Goal: Information Seeking & Learning: Find specific fact

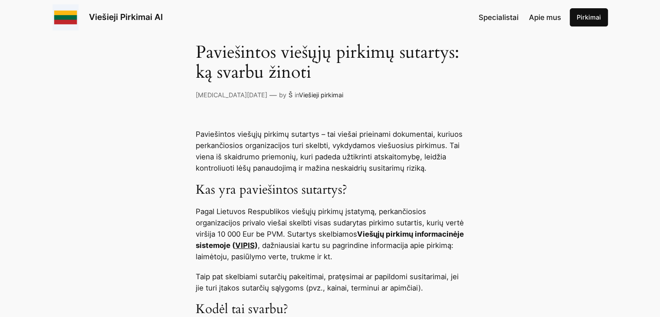
scroll to position [347, 0]
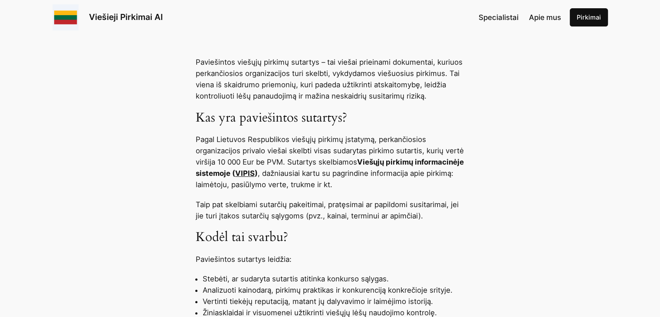
click at [255, 173] on link "VIPIS" at bounding box center [245, 173] width 20 height 9
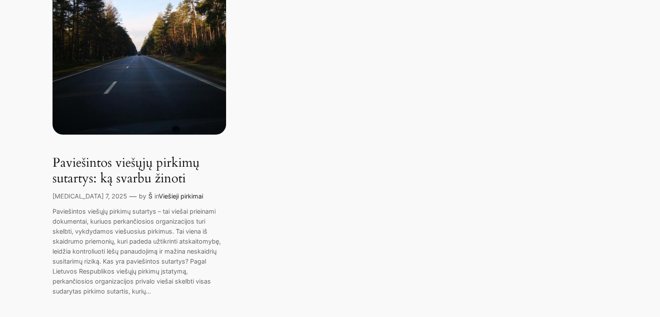
scroll to position [304, 0]
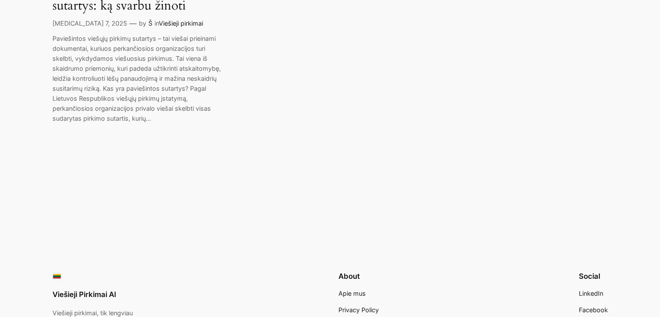
click at [167, 102] on p "Paviešintos viešųjų pirkimų sutartys – tai viešai prieinami dokumentai, kuriuos…" at bounding box center [140, 78] width 174 height 90
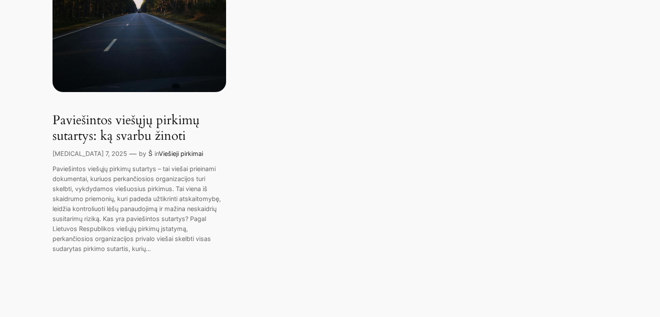
click at [91, 120] on link "Paviešintos viešųjų pirkimų sutartys: ką svarbu žinoti" at bounding box center [140, 128] width 174 height 31
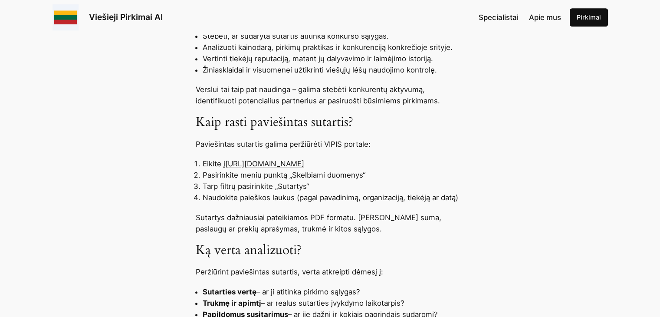
scroll to position [608, 0]
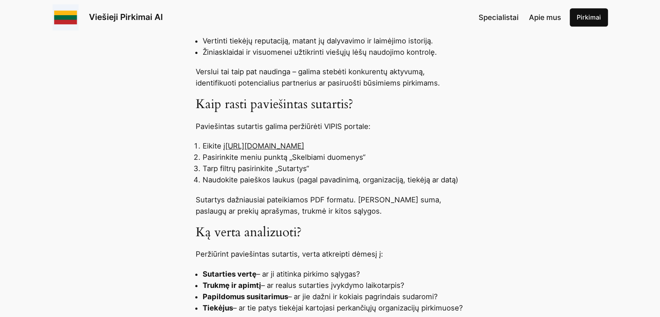
click at [304, 145] on link "[URL][DOMAIN_NAME]" at bounding box center [264, 146] width 79 height 9
click at [297, 145] on link "[URL][DOMAIN_NAME]" at bounding box center [264, 146] width 79 height 9
click at [244, 146] on link "[URL][DOMAIN_NAME]" at bounding box center [264, 146] width 79 height 9
click at [227, 145] on link "[URL][DOMAIN_NAME]" at bounding box center [264, 146] width 79 height 9
drag, startPoint x: 227, startPoint y: 145, endPoint x: 345, endPoint y: 141, distance: 118.2
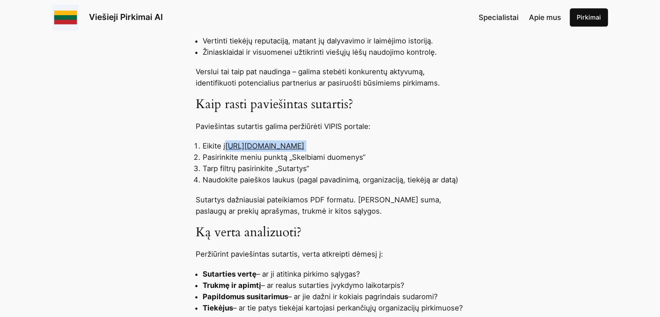
click at [345, 141] on li "Eikite į [URL][DOMAIN_NAME]" at bounding box center [334, 145] width 262 height 11
copy ol "[URL][DOMAIN_NAME]"
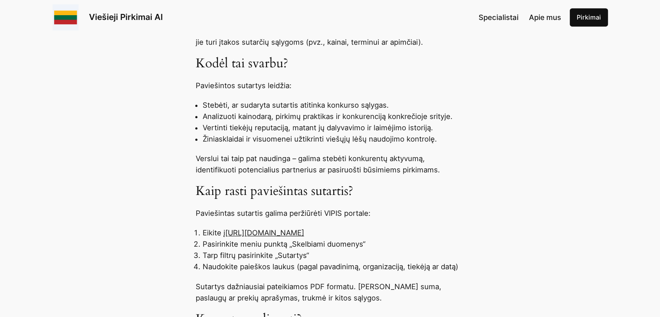
scroll to position [564, 0]
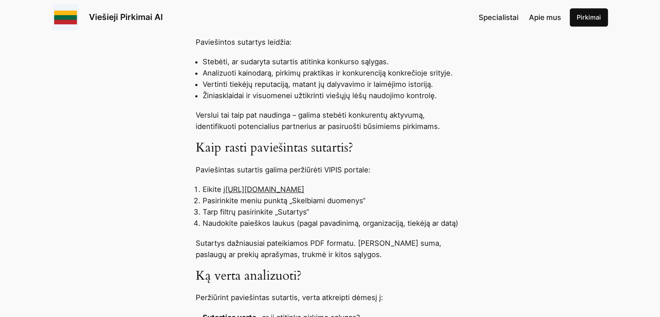
click at [300, 187] on link "[URL][DOMAIN_NAME]" at bounding box center [264, 189] width 79 height 9
click at [297, 189] on link "[URL][DOMAIN_NAME]" at bounding box center [264, 189] width 79 height 9
click at [255, 191] on link "[URL][DOMAIN_NAME]" at bounding box center [264, 189] width 79 height 9
click at [257, 188] on link "[URL][DOMAIN_NAME]" at bounding box center [264, 189] width 79 height 9
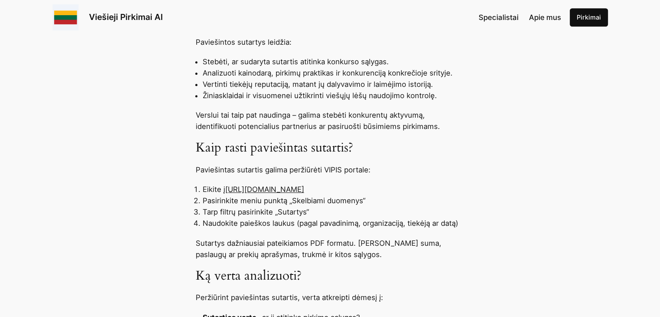
drag, startPoint x: 283, startPoint y: 188, endPoint x: 298, endPoint y: 186, distance: 15.3
click at [284, 188] on link "[URL][DOMAIN_NAME]" at bounding box center [264, 189] width 79 height 9
click at [304, 188] on link "[URL][DOMAIN_NAME]" at bounding box center [264, 189] width 79 height 9
click at [304, 192] on link "https://pirkimai.eviesiejipirkimai.lt" at bounding box center [264, 189] width 79 height 9
click at [259, 190] on link "https://pirkimai.eviesiejipirkimai.lt" at bounding box center [264, 189] width 79 height 9
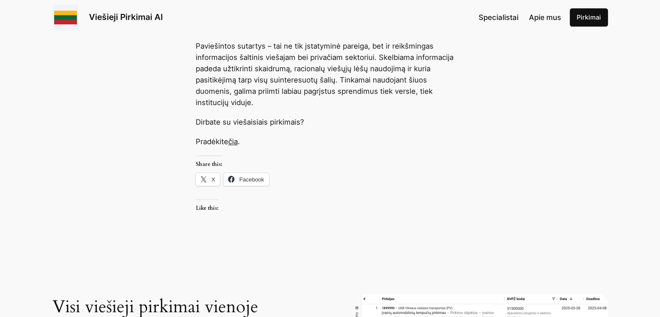
scroll to position [912, 0]
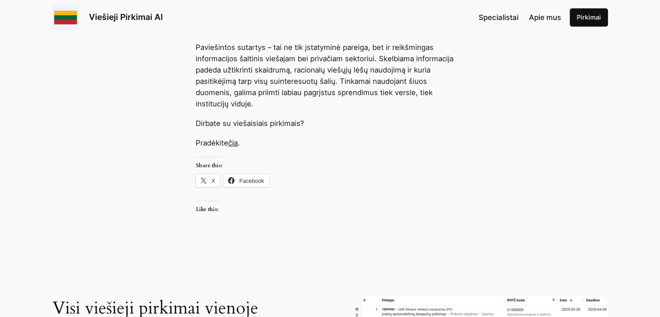
click at [237, 145] on link "čia" at bounding box center [233, 142] width 10 height 9
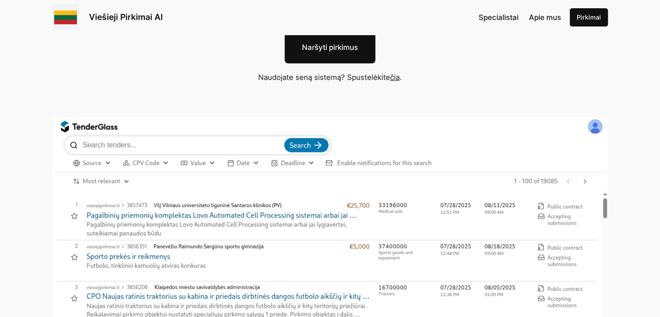
scroll to position [174, 0]
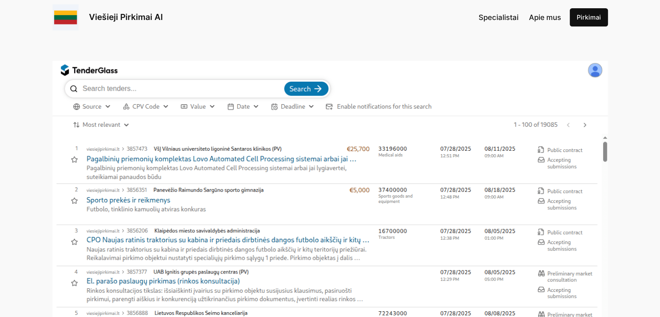
click at [162, 90] on img at bounding box center [331, 224] width 556 height 326
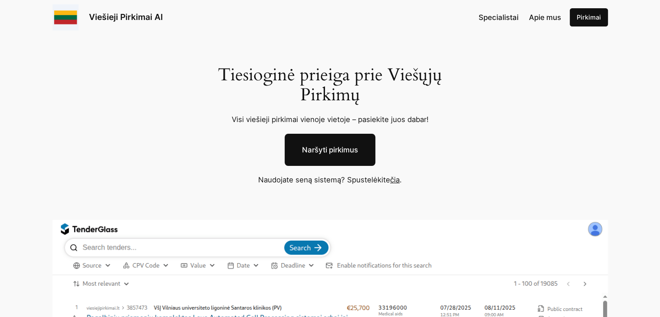
scroll to position [0, 0]
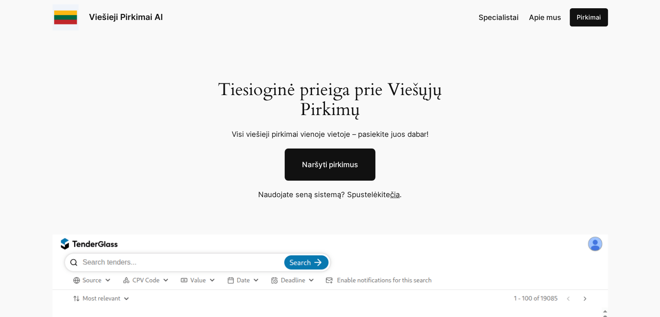
click at [395, 197] on link "čia" at bounding box center [395, 194] width 10 height 9
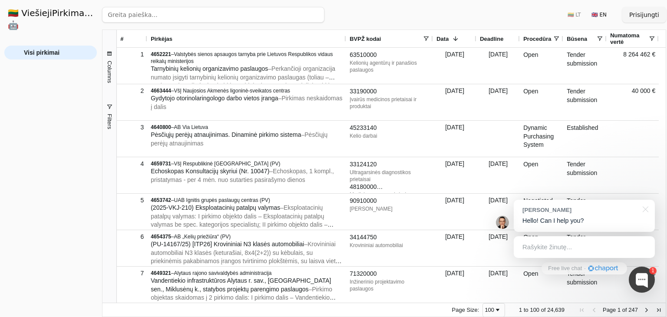
click at [149, 12] on input "search" at bounding box center [213, 15] width 222 height 16
type input "Druskininkų Atgimimo mokykla"
click button "Ieškoti" at bounding box center [308, 15] width 34 height 16
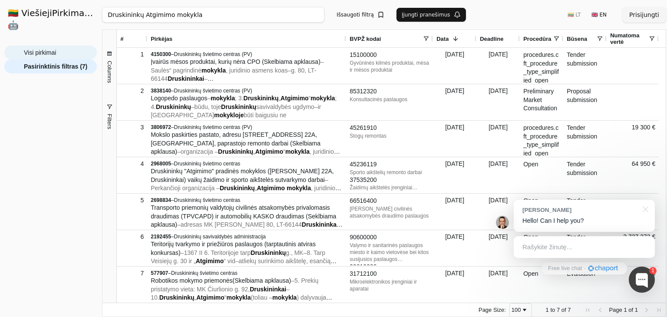
click at [56, 46] on span "Visi pirkimai" at bounding box center [40, 52] width 32 height 13
